Goal: Information Seeking & Learning: Learn about a topic

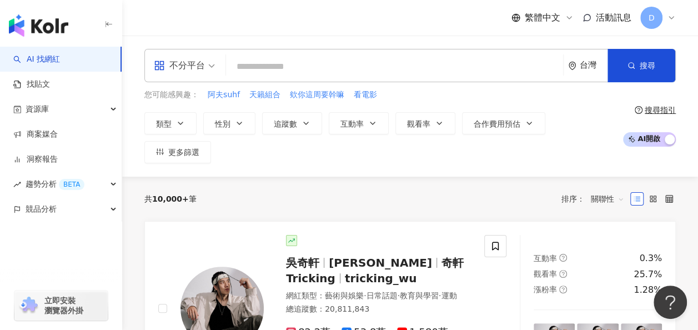
click at [422, 190] on div "共 10,000+ 筆 排序： 關聯性" at bounding box center [410, 199] width 532 height 18
click at [344, 69] on input "search" at bounding box center [395, 66] width 328 height 21
paste input "**********"
type input "**********"
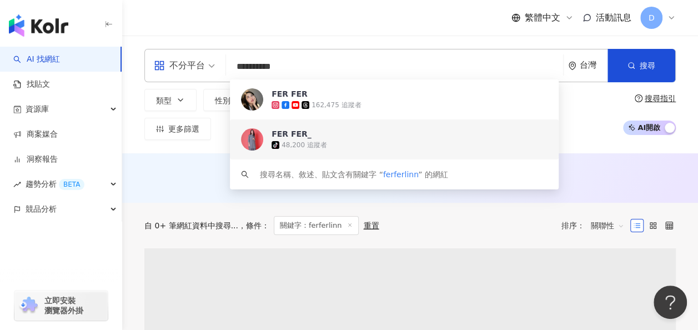
click at [327, 106] on div "162,475 追蹤者" at bounding box center [336, 105] width 49 height 9
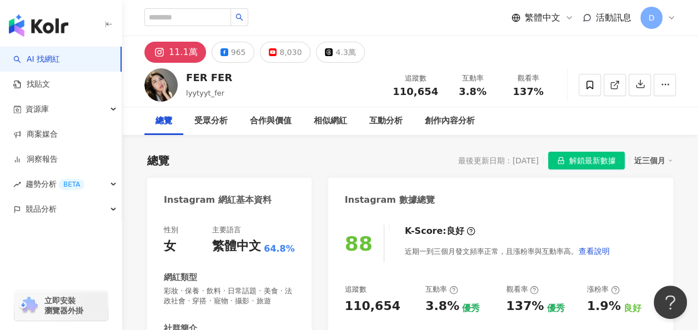
click at [590, 128] on div "總覽 受眾分析 合作與價值 相似網紅 互動分析 創作內容分析" at bounding box center [410, 121] width 532 height 28
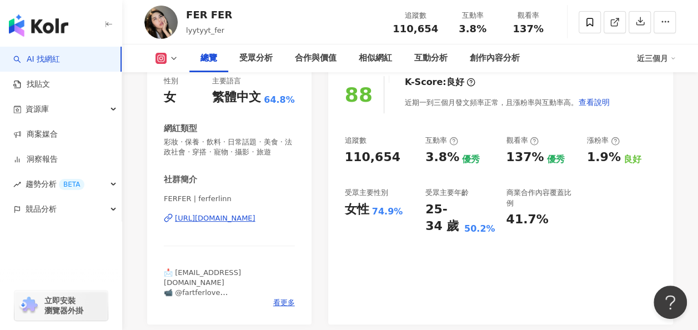
scroll to position [167, 0]
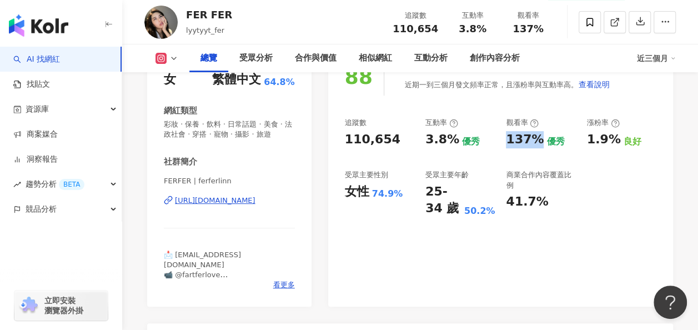
drag, startPoint x: 503, startPoint y: 141, endPoint x: 541, endPoint y: 139, distance: 37.3
click at [541, 139] on div "追蹤數 110,654 互動率 3.8% 優秀 觀看率 137% 優秀 漲粉率 1.9% 良好 受眾主要性別 女性 74.9% 受眾主要年齡 25-34 歲 …" at bounding box center [501, 167] width 312 height 99
copy div "137%"
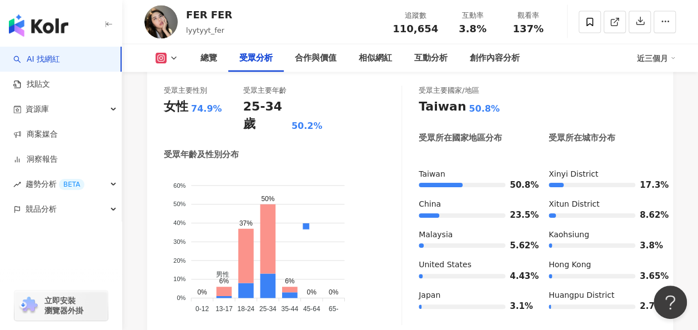
scroll to position [1000, 0]
